Goal: Find specific page/section: Find specific page/section

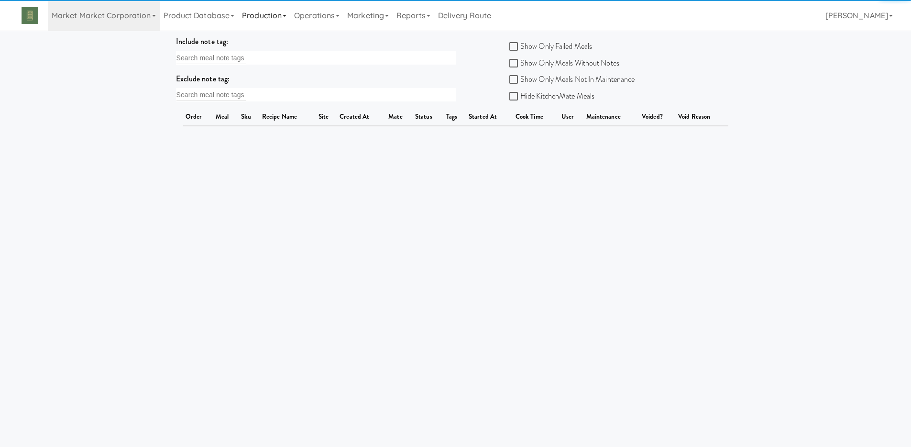
click at [260, 24] on link "Production" at bounding box center [264, 15] width 52 height 31
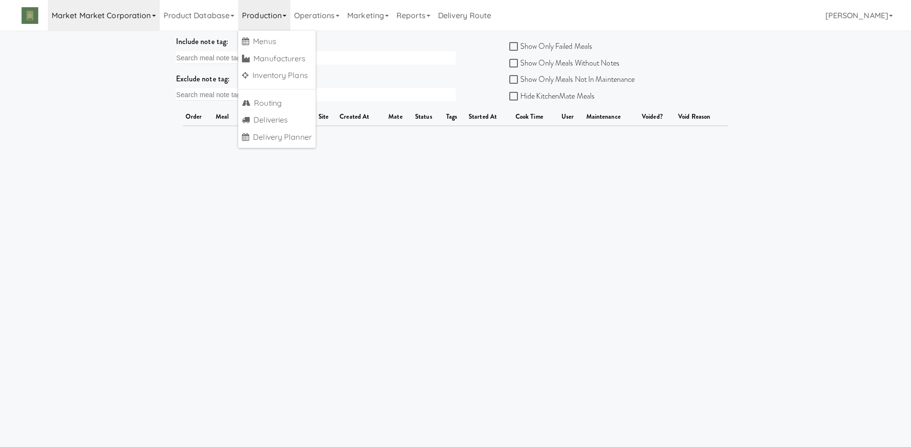
click at [89, 26] on link "Market Market Corporation" at bounding box center [104, 15] width 112 height 31
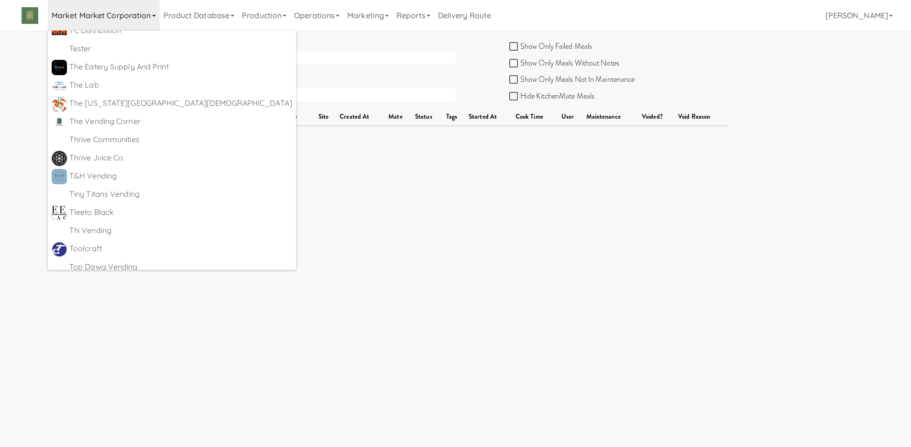
scroll to position [5893, 0]
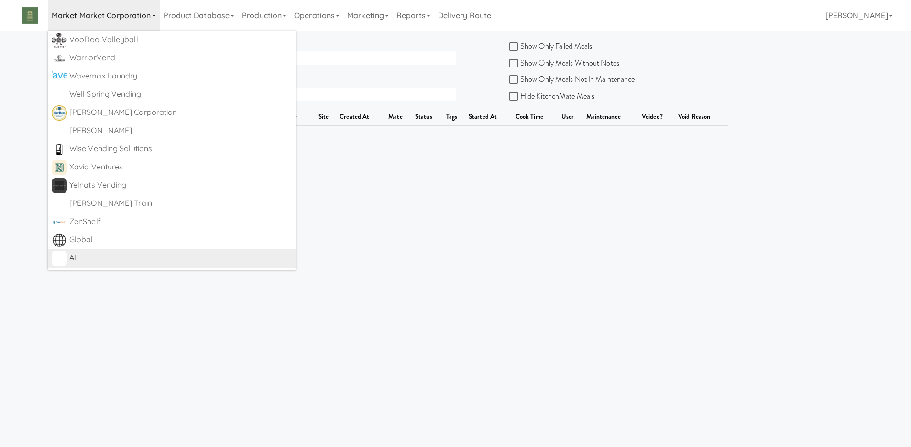
click at [79, 251] on div "All" at bounding box center [180, 258] width 223 height 14
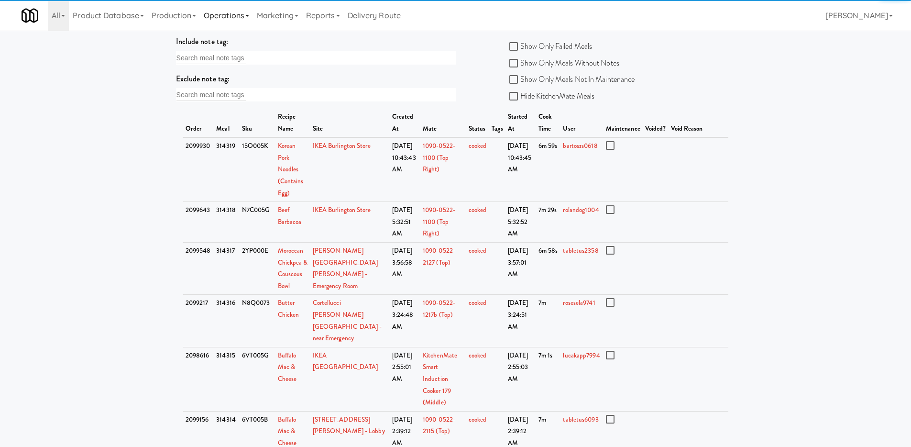
click at [239, 14] on link "Operations" at bounding box center [226, 15] width 53 height 31
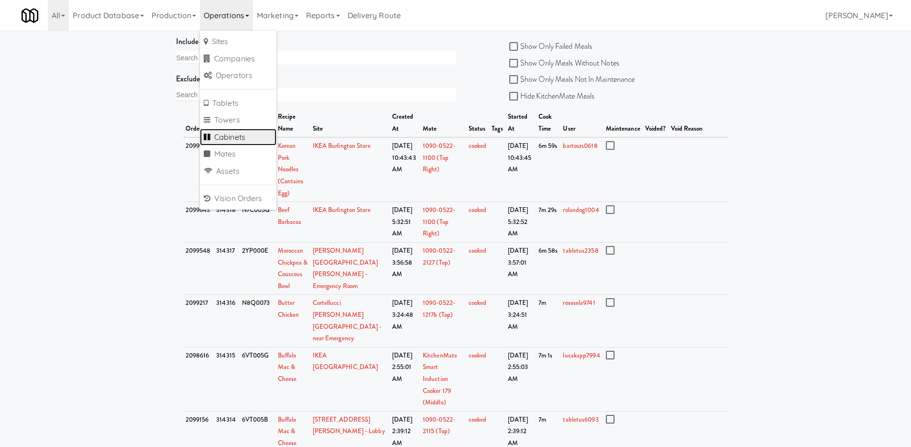
click at [240, 131] on link "Cabinets" at bounding box center [238, 137] width 77 height 17
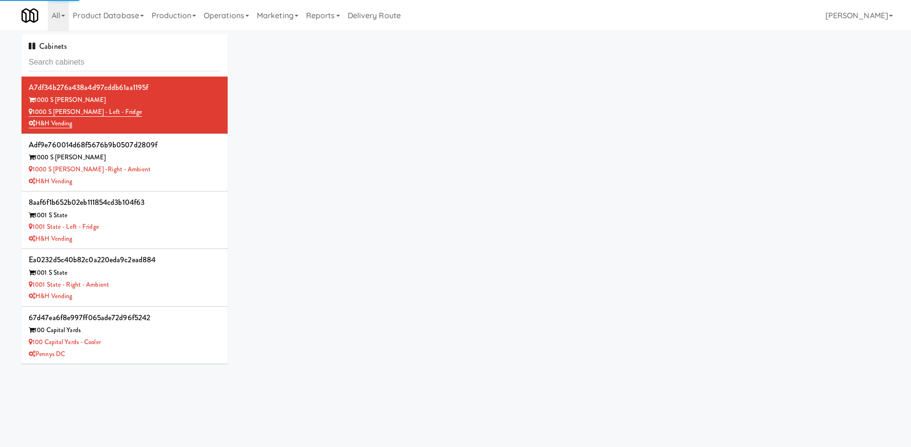
click at [144, 65] on input "text" at bounding box center [125, 63] width 192 height 18
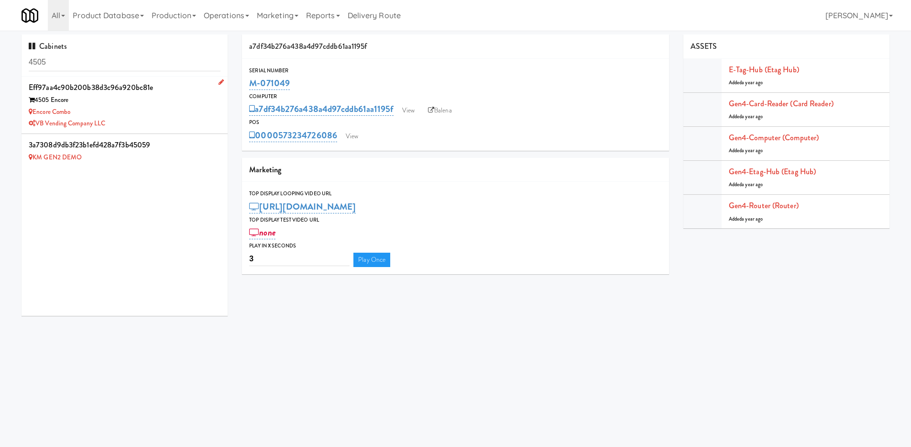
type input "4505"
click at [180, 122] on div "VB Vending Company LLC" at bounding box center [125, 124] width 192 height 12
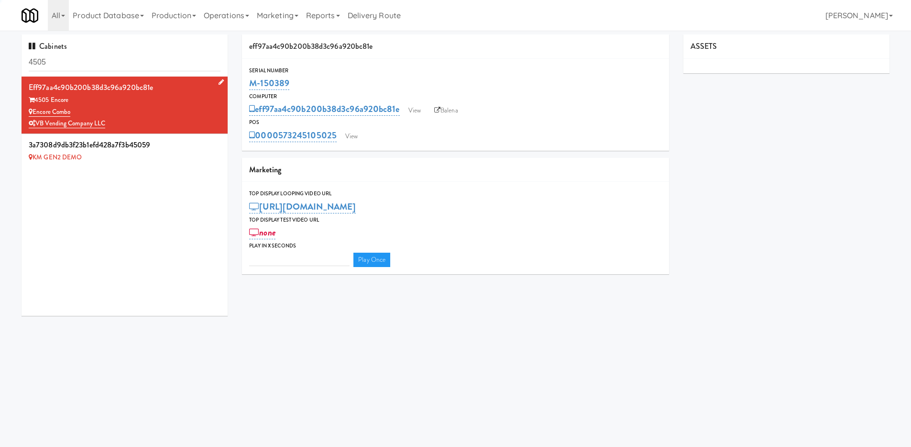
type input "3"
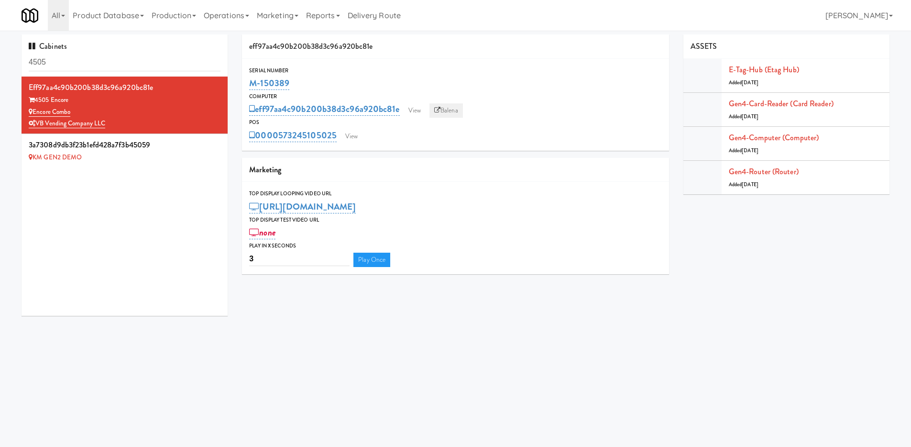
click at [444, 110] on link "Balena" at bounding box center [445, 110] width 33 height 14
